Goal: Task Accomplishment & Management: Manage account settings

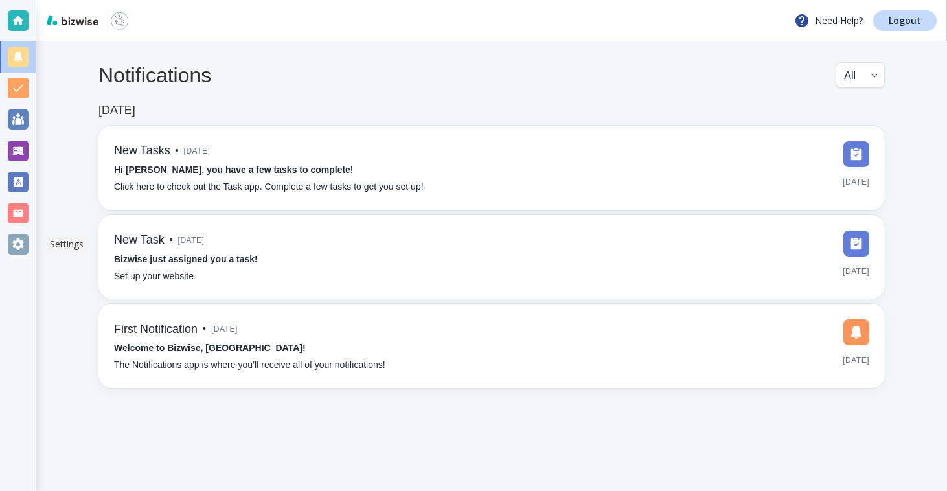
click at [8, 247] on div at bounding box center [18, 244] width 21 height 21
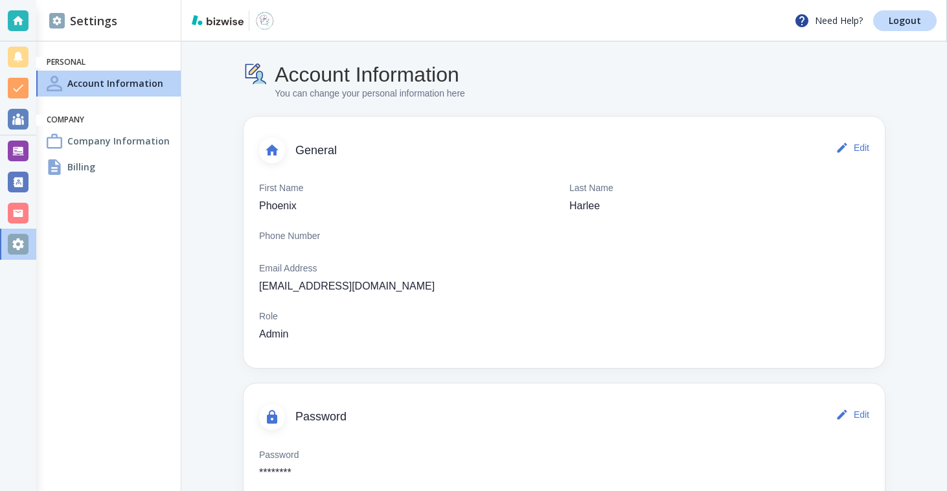
click at [113, 175] on div "Billing" at bounding box center [108, 167] width 144 height 26
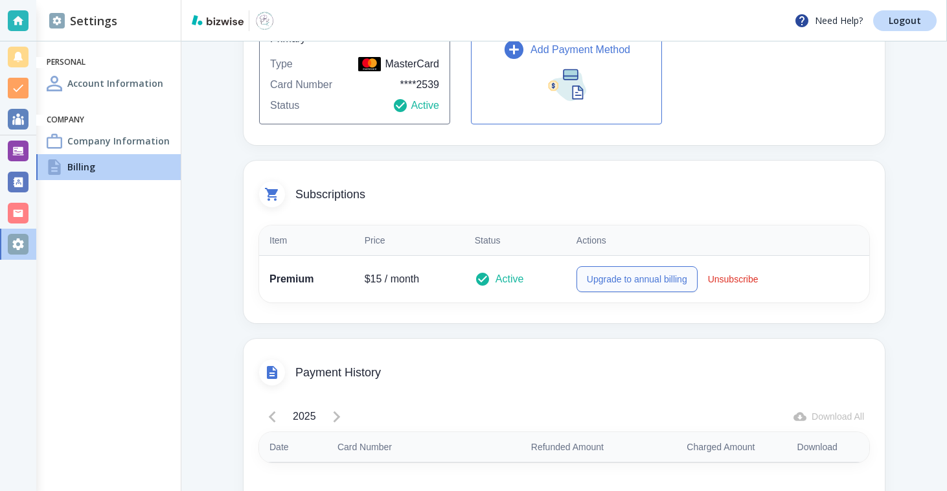
scroll to position [181, 0]
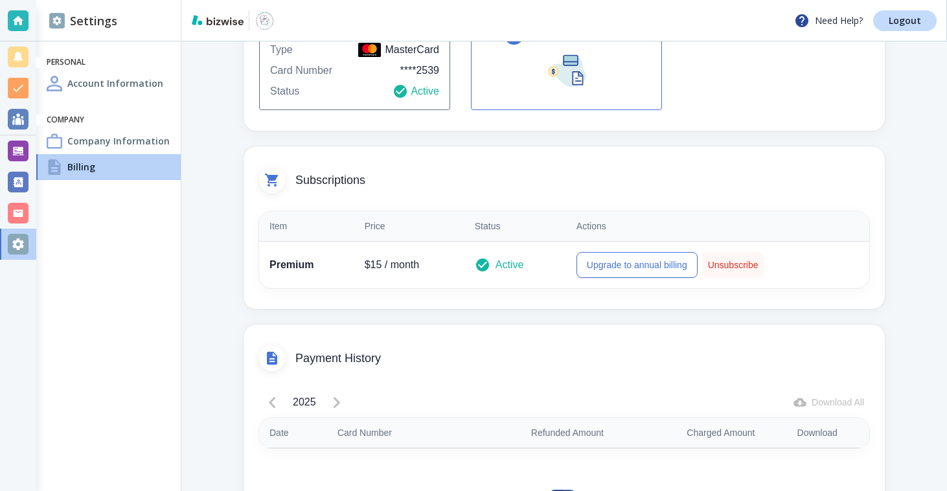
click at [721, 261] on button "Unsubscribe" at bounding box center [733, 265] width 61 height 26
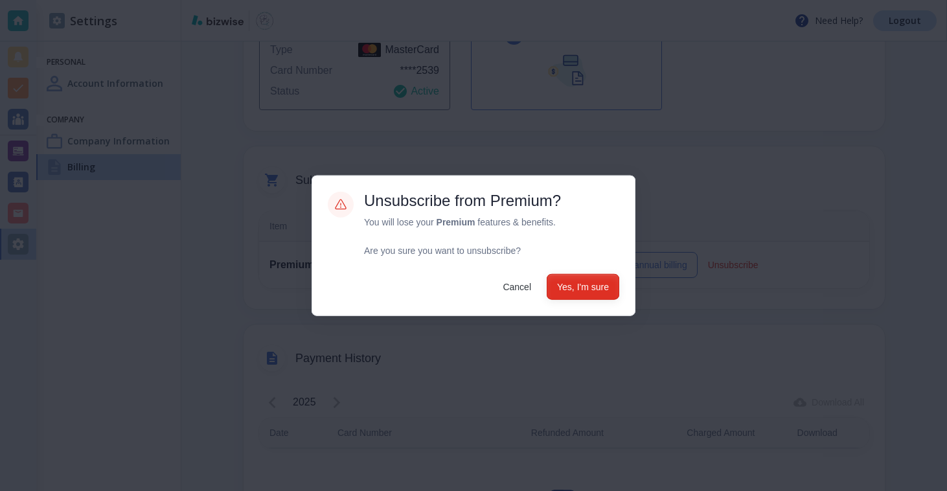
click at [555, 287] on button "Yes, I'm sure" at bounding box center [582, 286] width 73 height 26
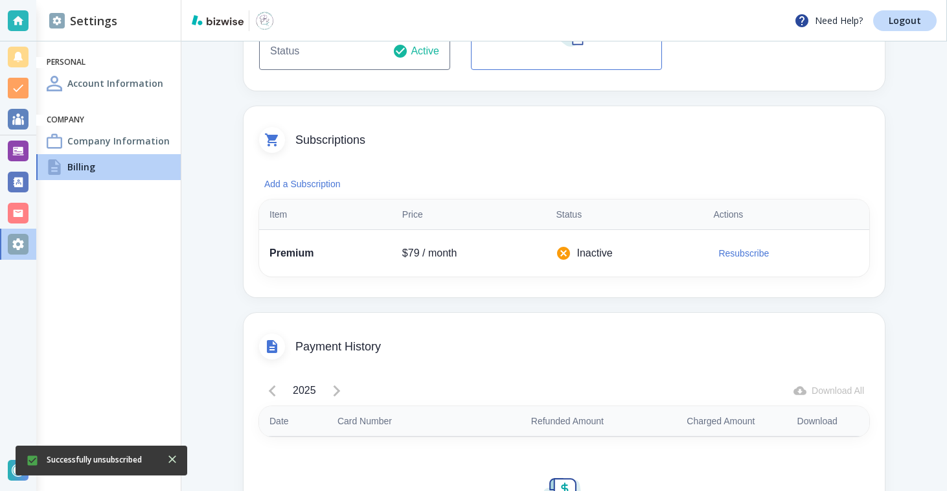
scroll to position [0, 0]
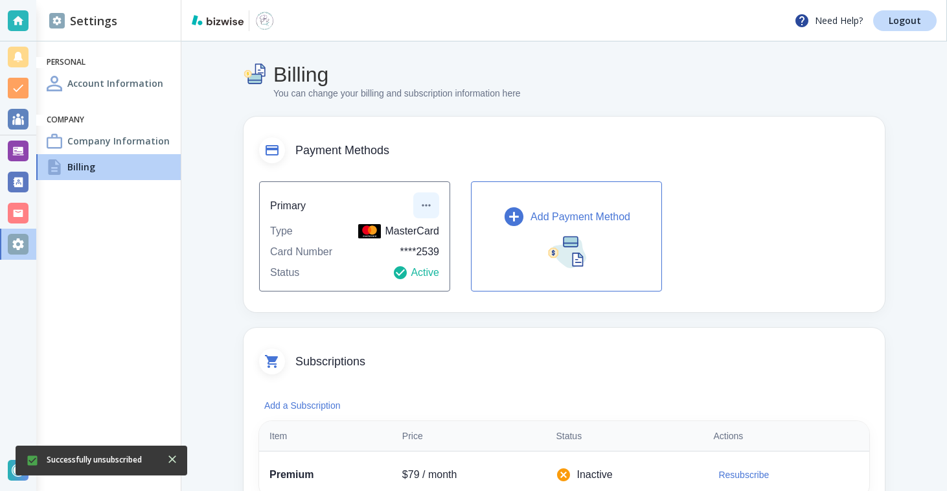
click at [425, 209] on icon "button" at bounding box center [426, 205] width 13 height 13
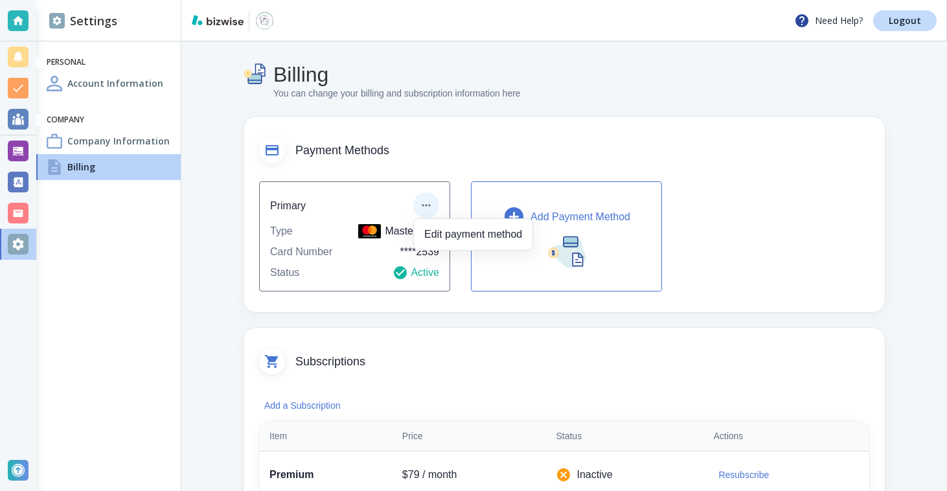
click at [428, 227] on li "Edit payment method" at bounding box center [473, 234] width 108 height 21
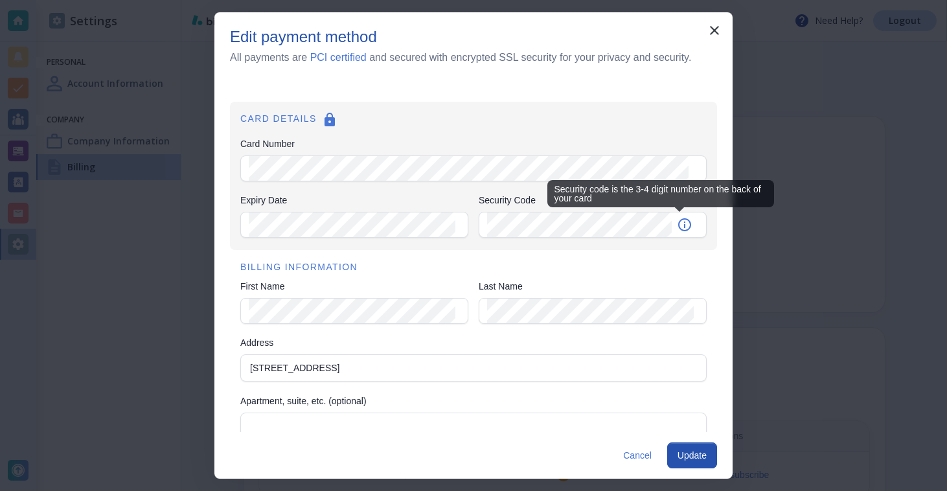
click at [681, 225] on icon "Security code is the 3-4 digit number on the back of your card" at bounding box center [685, 225] width 16 height 16
click at [679, 225] on icon "Security code is the 3-4 digit number on the back of your card" at bounding box center [684, 224] width 13 height 13
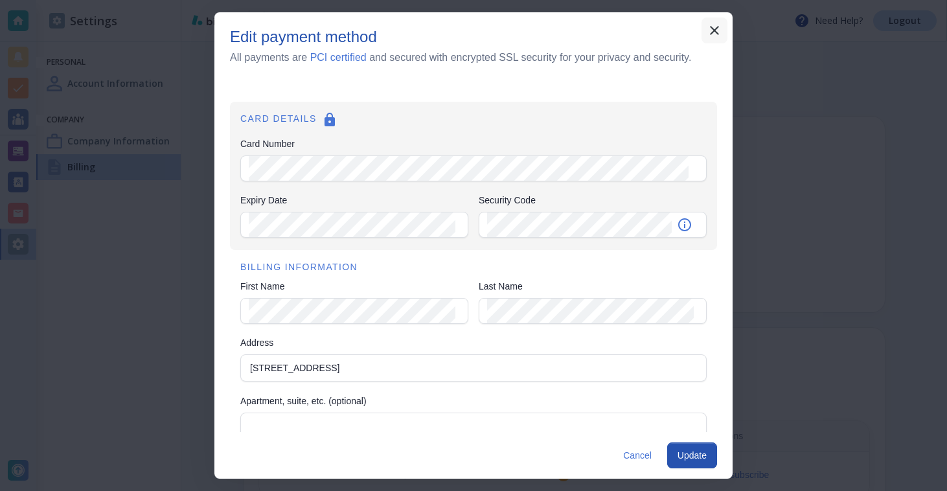
click at [711, 34] on icon "button" at bounding box center [714, 31] width 16 height 16
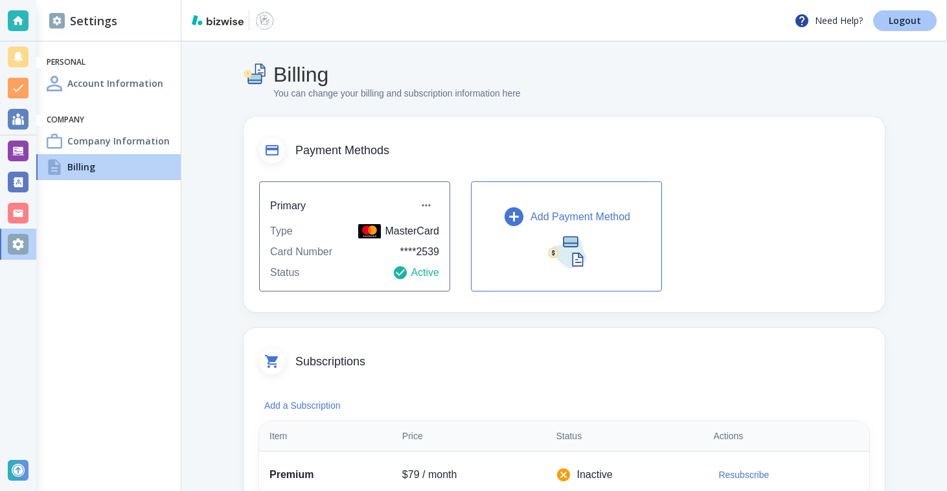
click at [892, 17] on p "Logout" at bounding box center [904, 20] width 32 height 9
